Goal: Communication & Community: Answer question/provide support

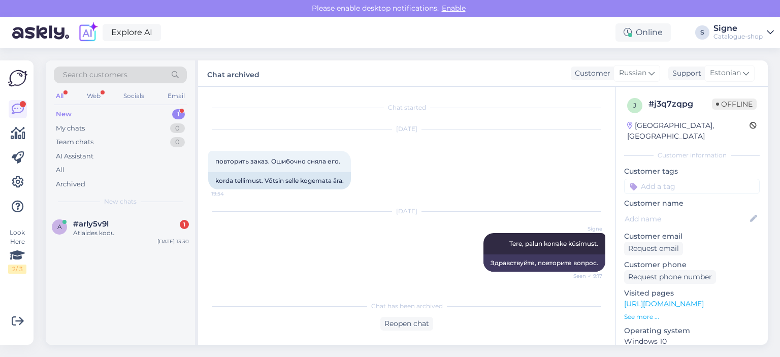
click at [119, 223] on div "#arly5v9l 1" at bounding box center [131, 223] width 116 height 9
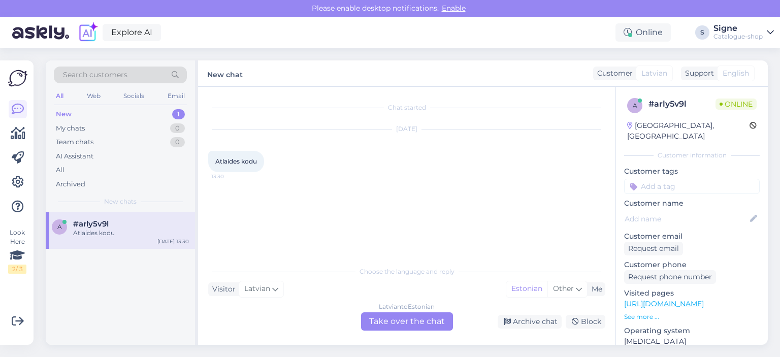
click at [412, 320] on div "[DEMOGRAPHIC_DATA] to Estonian Take over the chat" at bounding box center [407, 321] width 92 height 18
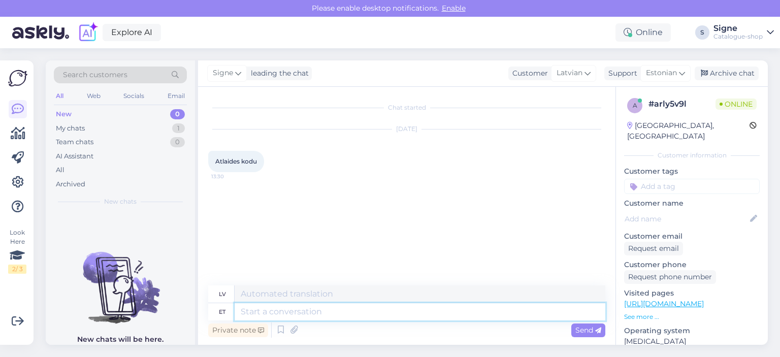
click at [274, 307] on textarea at bounding box center [420, 311] width 371 height 17
type textarea "Palun"
type textarea "Lūdzu"
type textarea "Palun küsimuse"
type textarea "Lūdzu, uzdodiet jautājumu."
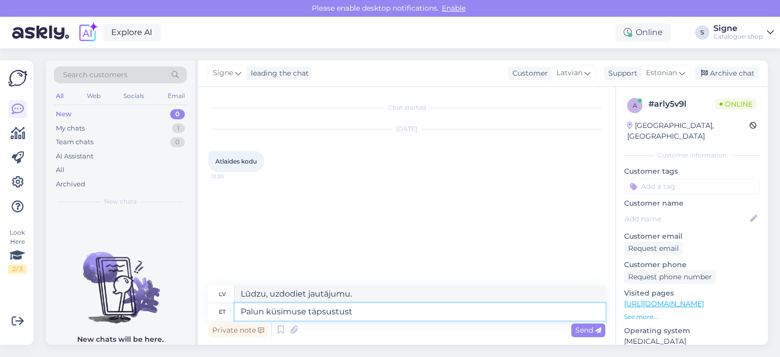
type textarea "Palun küsimuse täpsustust."
type textarea "Lūdzu, precizējiet jautājumu."
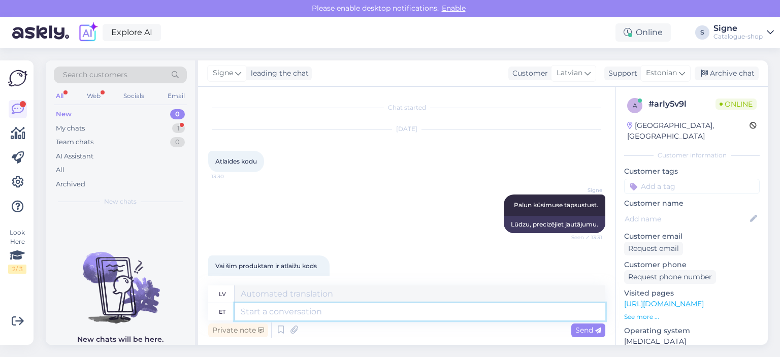
scroll to position [28, 0]
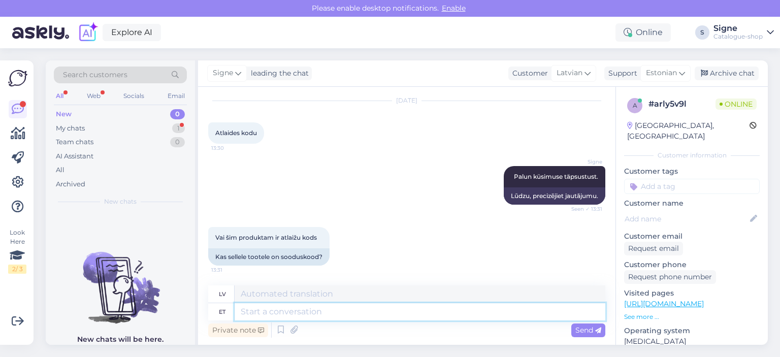
click at [247, 311] on textarea at bounding box center [420, 311] width 371 height 17
type textarea "meil"
type textarea "mums ir"
type textarea "meil puudub"
type textarea "mums nav"
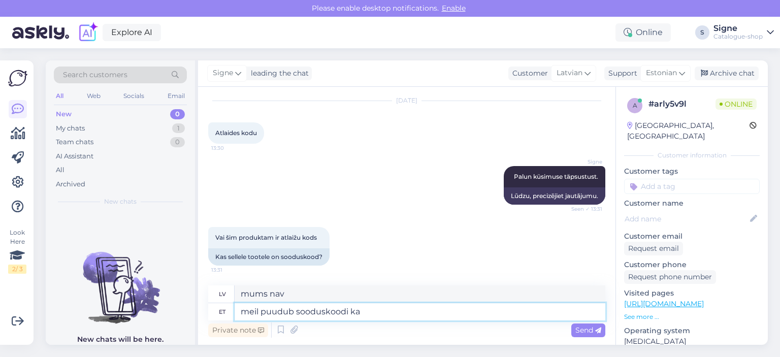
type textarea "meil puudub sooduskoodi kam"
type textarea "mums nav atlaižu koda"
type textarea "meil puudub sooduskoodi kampaania."
type textarea "Mums nav atlaižu kodu kampaņas."
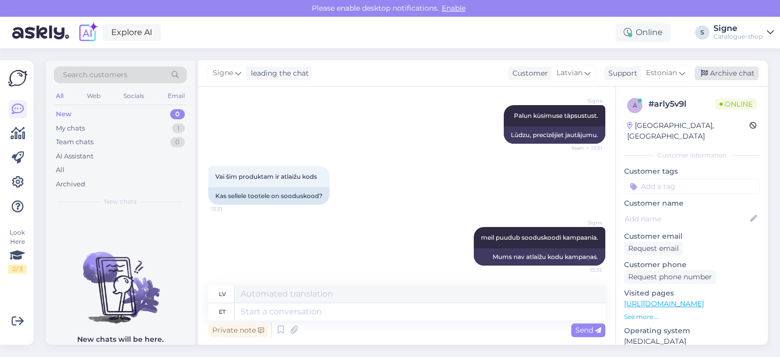
click at [729, 69] on div "Archive chat" at bounding box center [727, 74] width 64 height 14
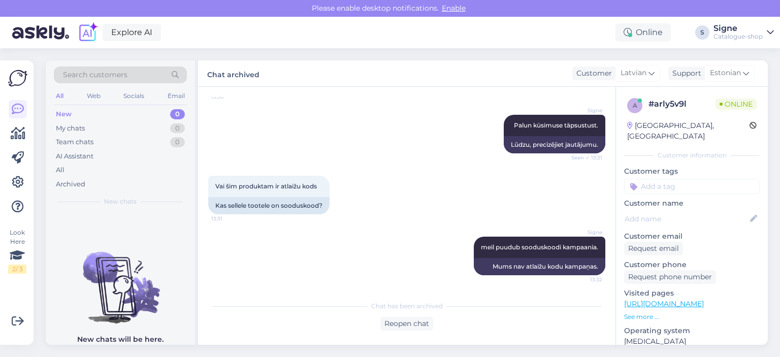
scroll to position [79, 0]
